Goal: Book appointment/travel/reservation

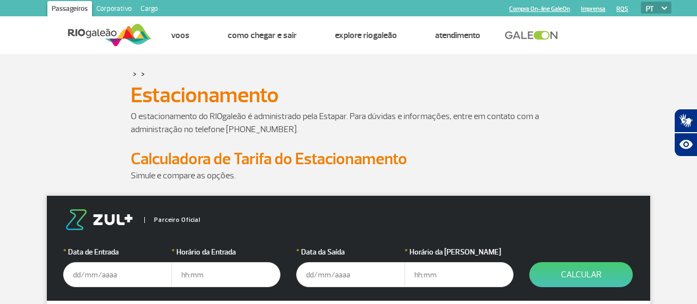
scroll to position [57, 0]
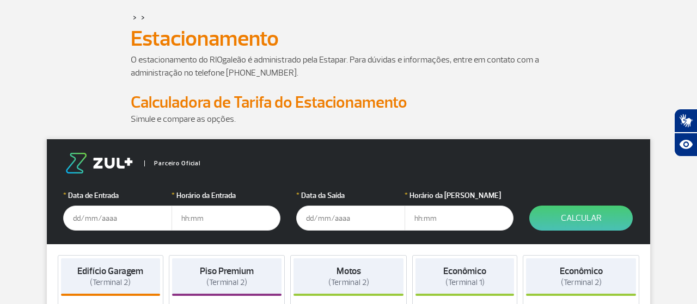
click at [103, 217] on input "text" at bounding box center [117, 218] width 109 height 25
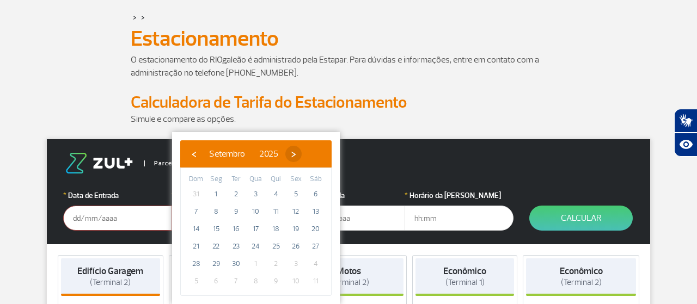
click at [301, 152] on span "›" at bounding box center [293, 154] width 16 height 16
click at [276, 192] on span "2" at bounding box center [275, 194] width 17 height 17
type input "[DATE]"
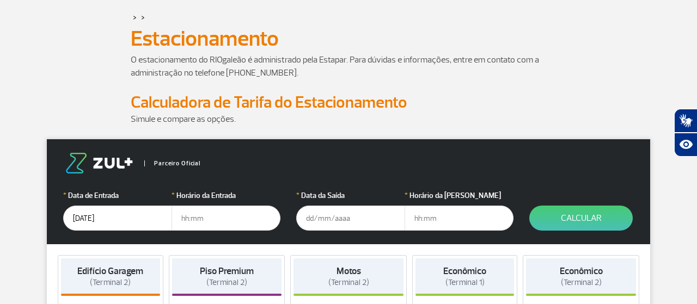
click at [203, 218] on input "text" at bounding box center [225, 218] width 109 height 25
type input "21:00"
click at [328, 217] on input "text" at bounding box center [350, 218] width 109 height 25
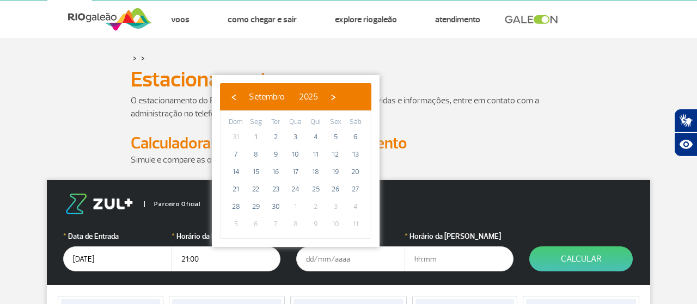
scroll to position [0, 0]
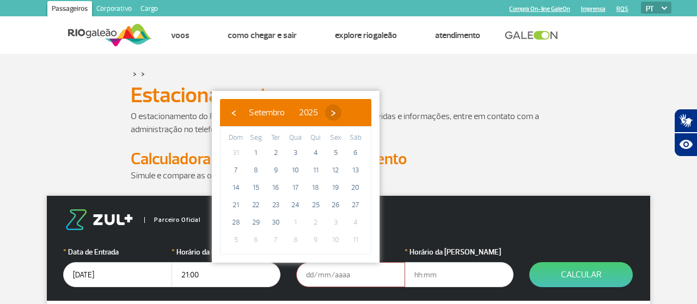
click at [341, 110] on span "›" at bounding box center [333, 112] width 16 height 16
click at [240, 168] on span "5" at bounding box center [235, 170] width 17 height 17
type input "[DATE]"
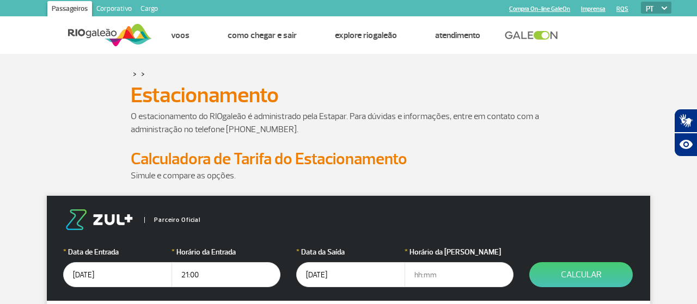
click at [424, 275] on input "text" at bounding box center [458, 274] width 109 height 25
type input "23:00"
click at [582, 270] on button "Calcular" at bounding box center [580, 274] width 103 height 25
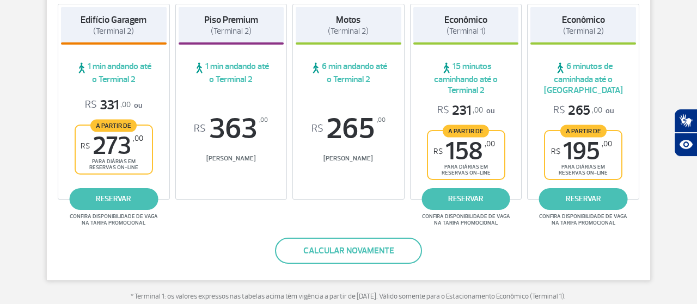
scroll to position [170, 0]
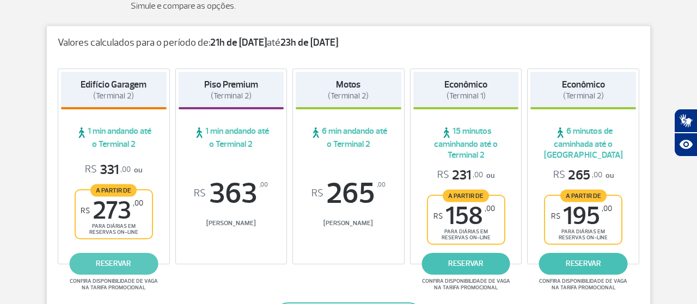
click at [118, 262] on link "reservar" at bounding box center [113, 264] width 89 height 22
